Goal: Find specific page/section: Find specific page/section

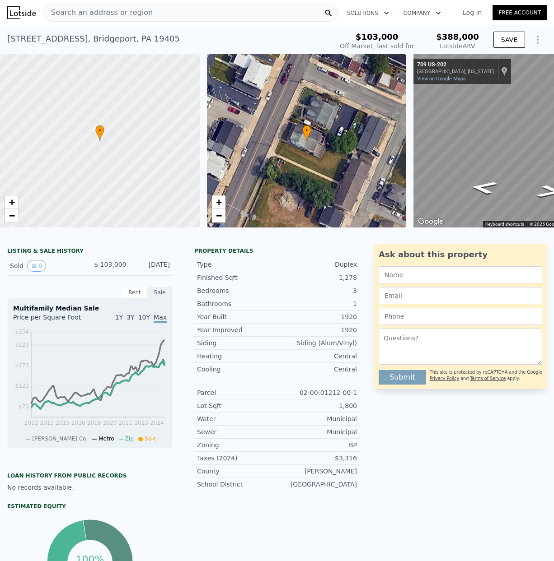
click at [91, 16] on span "Search an address or region" at bounding box center [98, 12] width 109 height 11
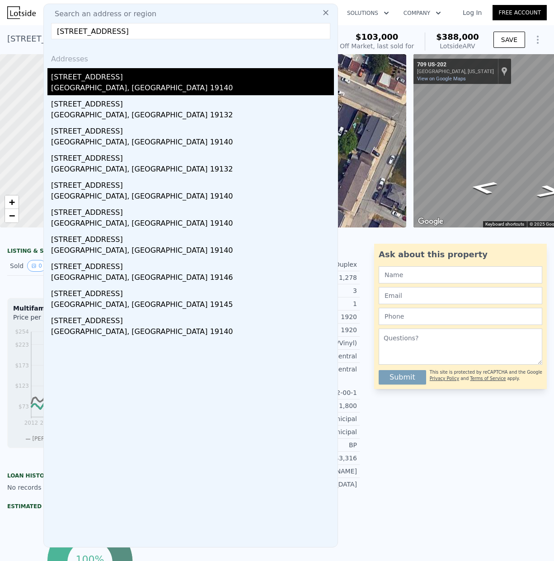
type input "4247 N Sydenham St"
click at [90, 78] on div "4247 N Sydenham St" at bounding box center [192, 75] width 283 height 14
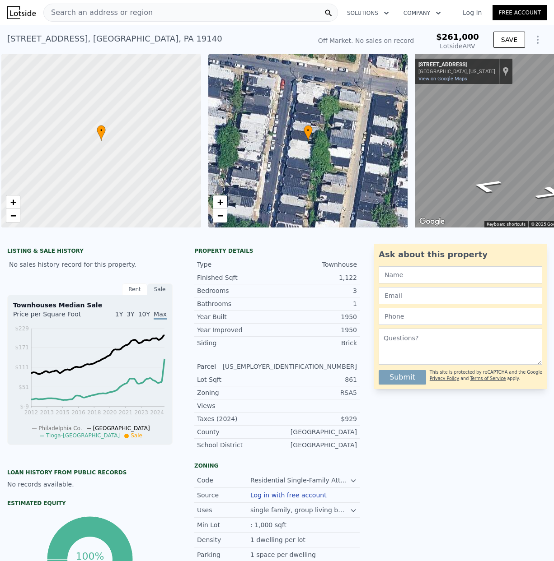
scroll to position [0, 4]
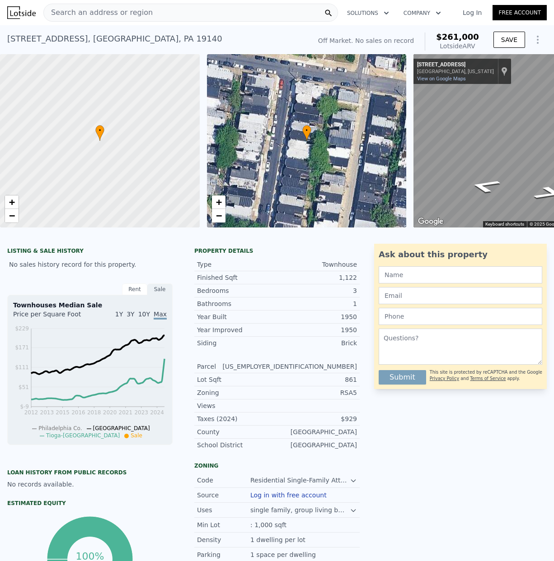
click at [82, 13] on span "Search an address or region" at bounding box center [98, 12] width 109 height 11
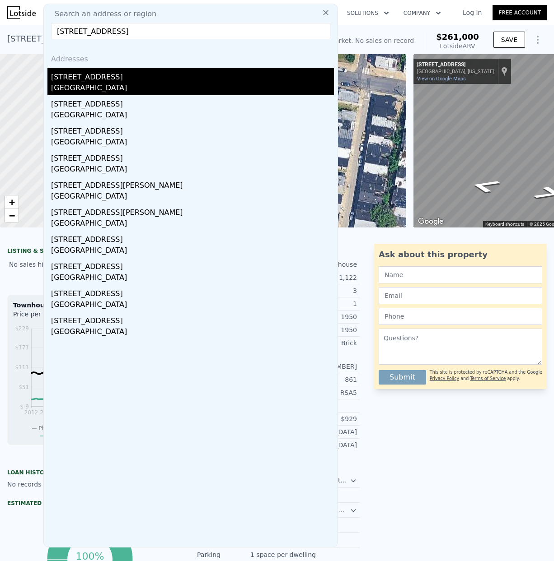
type input "1052 Mount Pleasant Av"
click at [107, 79] on div "1052 Mount Pleasant Ave" at bounding box center [192, 75] width 283 height 14
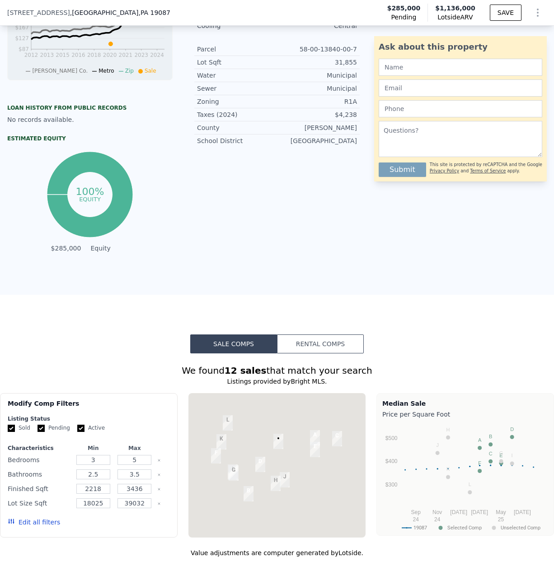
scroll to position [534, 0]
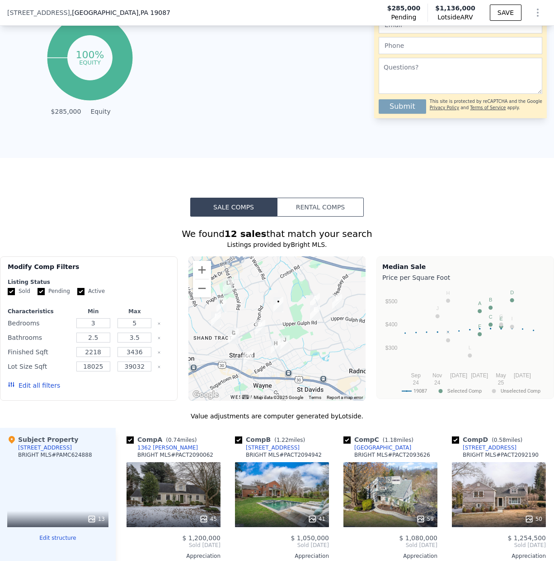
click at [252, 298] on div at bounding box center [276, 328] width 177 height 145
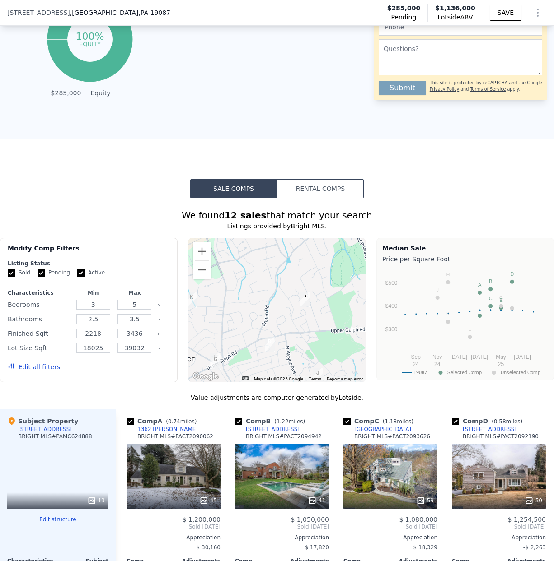
scroll to position [555, 0]
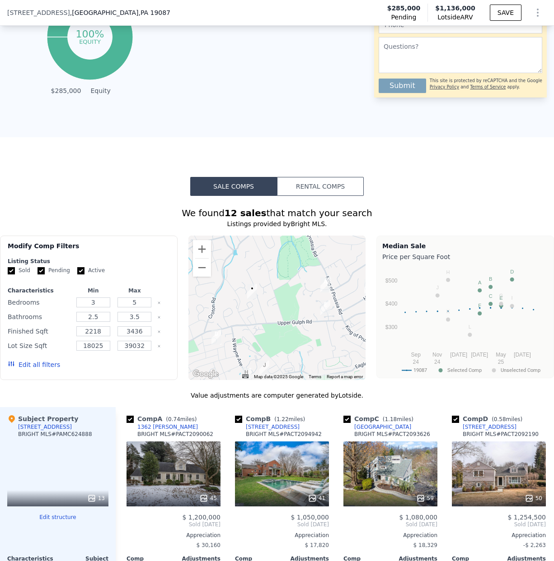
drag, startPoint x: 238, startPoint y: 295, endPoint x: 215, endPoint y: 294, distance: 22.7
click at [215, 294] on div at bounding box center [276, 308] width 177 height 145
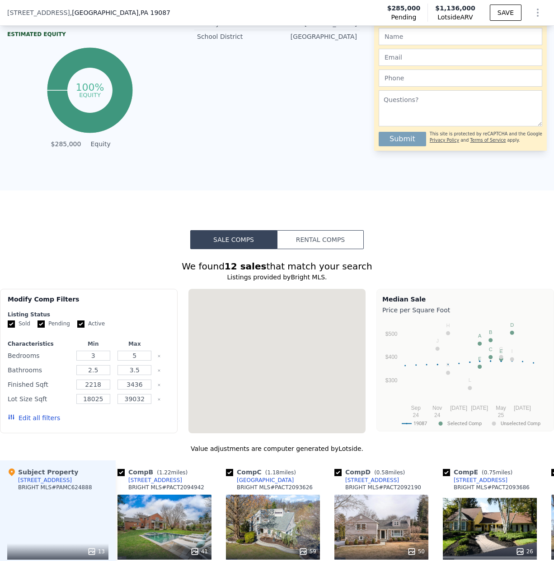
scroll to position [758, 0]
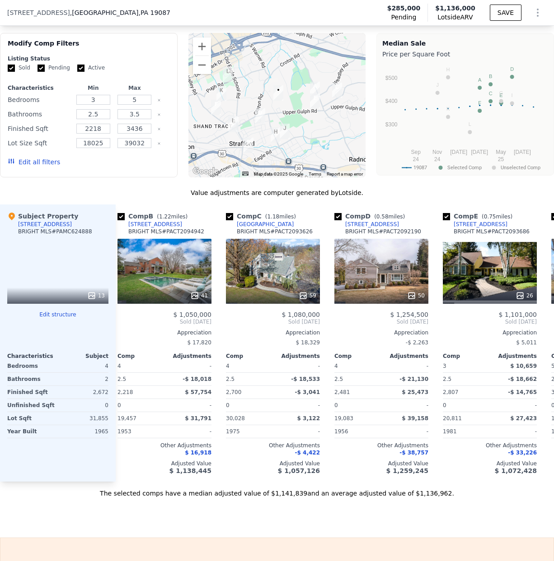
drag, startPoint x: 307, startPoint y: 125, endPoint x: 307, endPoint y: 138, distance: 13.1
click at [307, 138] on div at bounding box center [276, 105] width 177 height 145
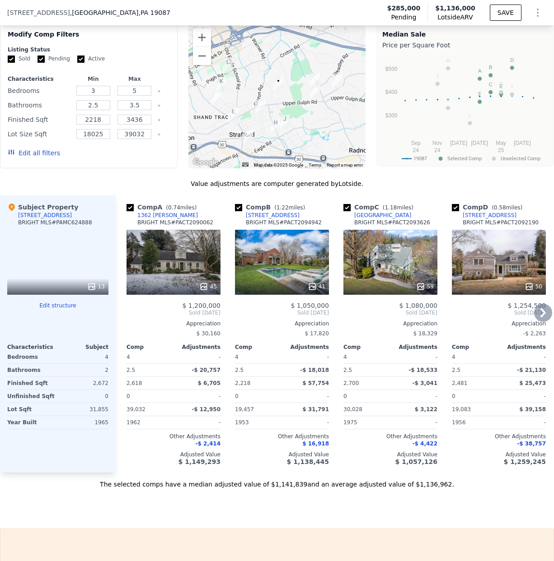
scroll to position [769, 0]
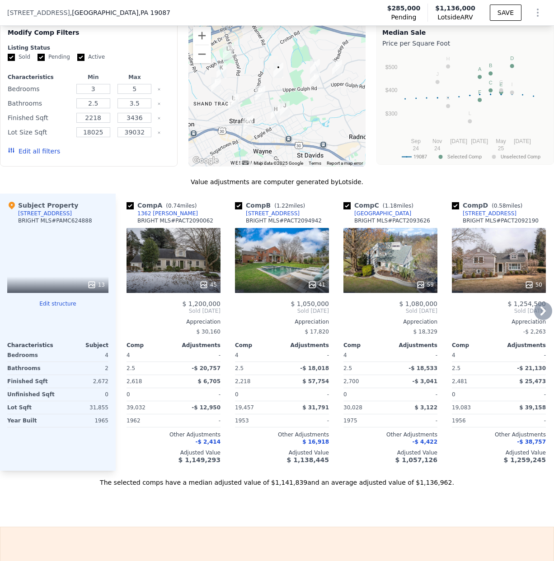
click at [148, 212] on div "1362 [PERSON_NAME]" at bounding box center [167, 213] width 61 height 7
click at [49, 214] on div "1052 Mount Pleasant Ave" at bounding box center [45, 213] width 54 height 7
click at [298, 84] on div at bounding box center [276, 94] width 177 height 145
click at [298, 85] on div at bounding box center [276, 94] width 177 height 145
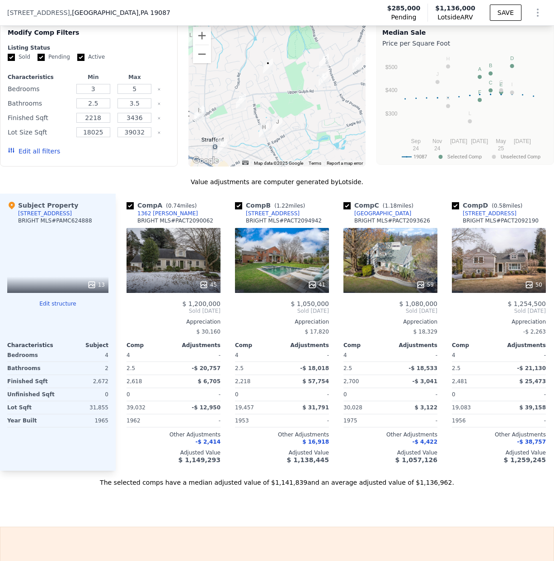
click at [298, 85] on div at bounding box center [276, 94] width 177 height 145
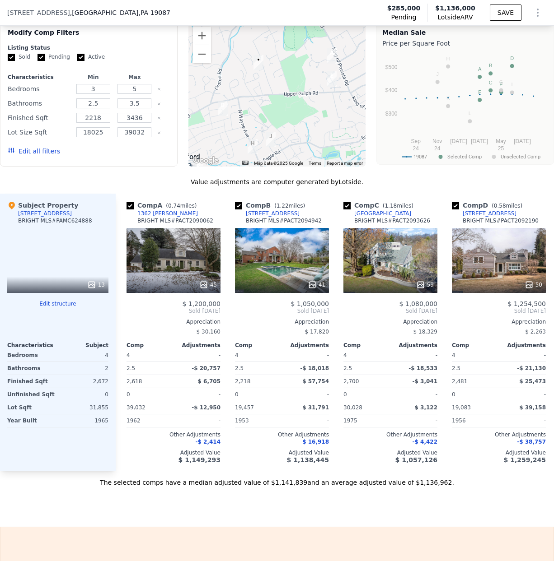
click at [298, 85] on div at bounding box center [276, 94] width 177 height 145
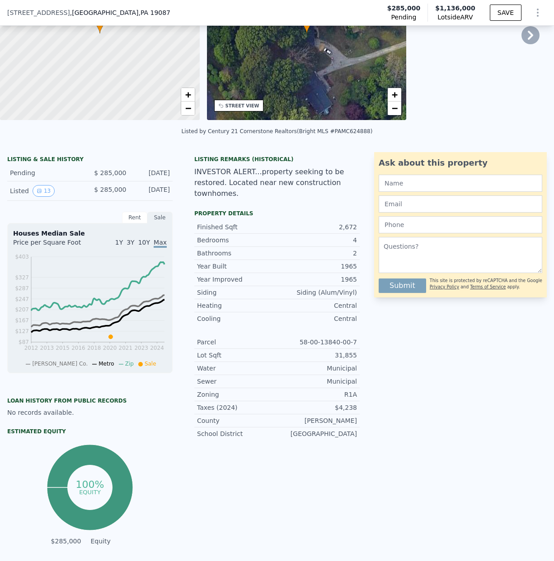
scroll to position [0, 0]
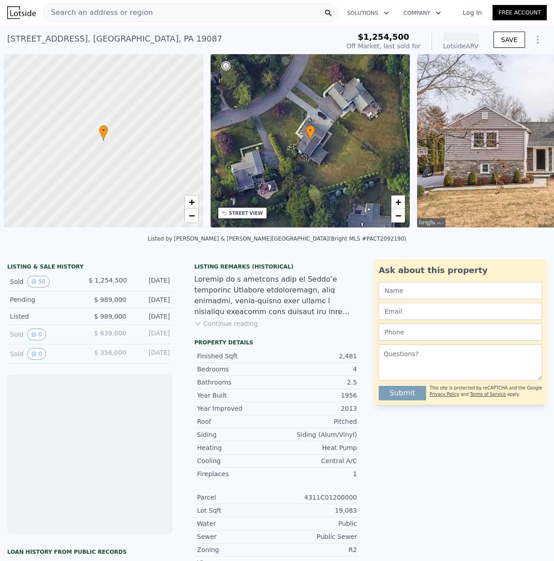
scroll to position [0, 4]
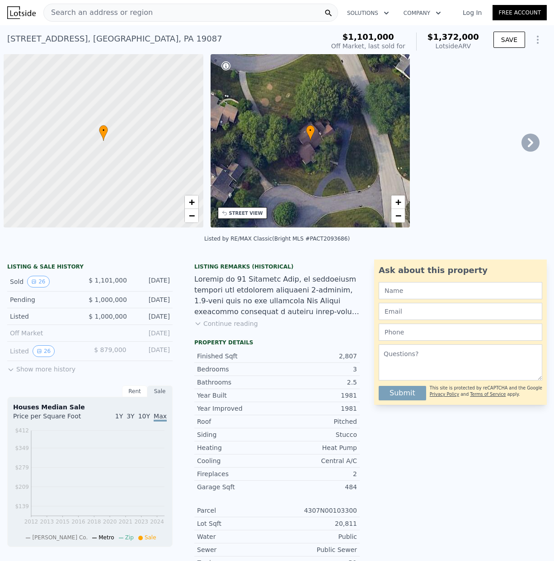
scroll to position [0, 4]
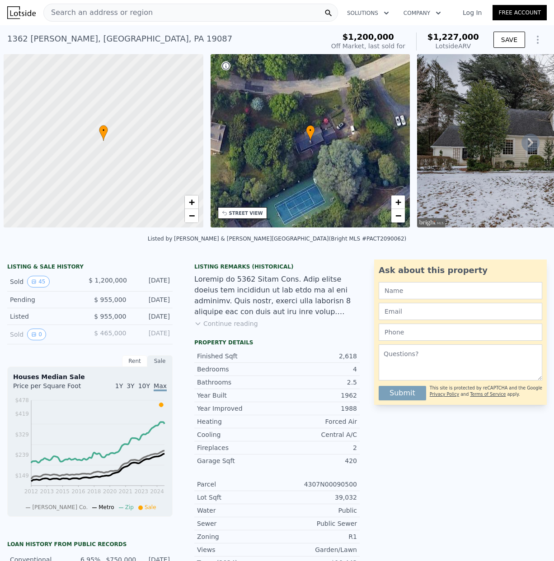
scroll to position [0, 4]
